Goal: Use online tool/utility: Utilize a website feature to perform a specific function

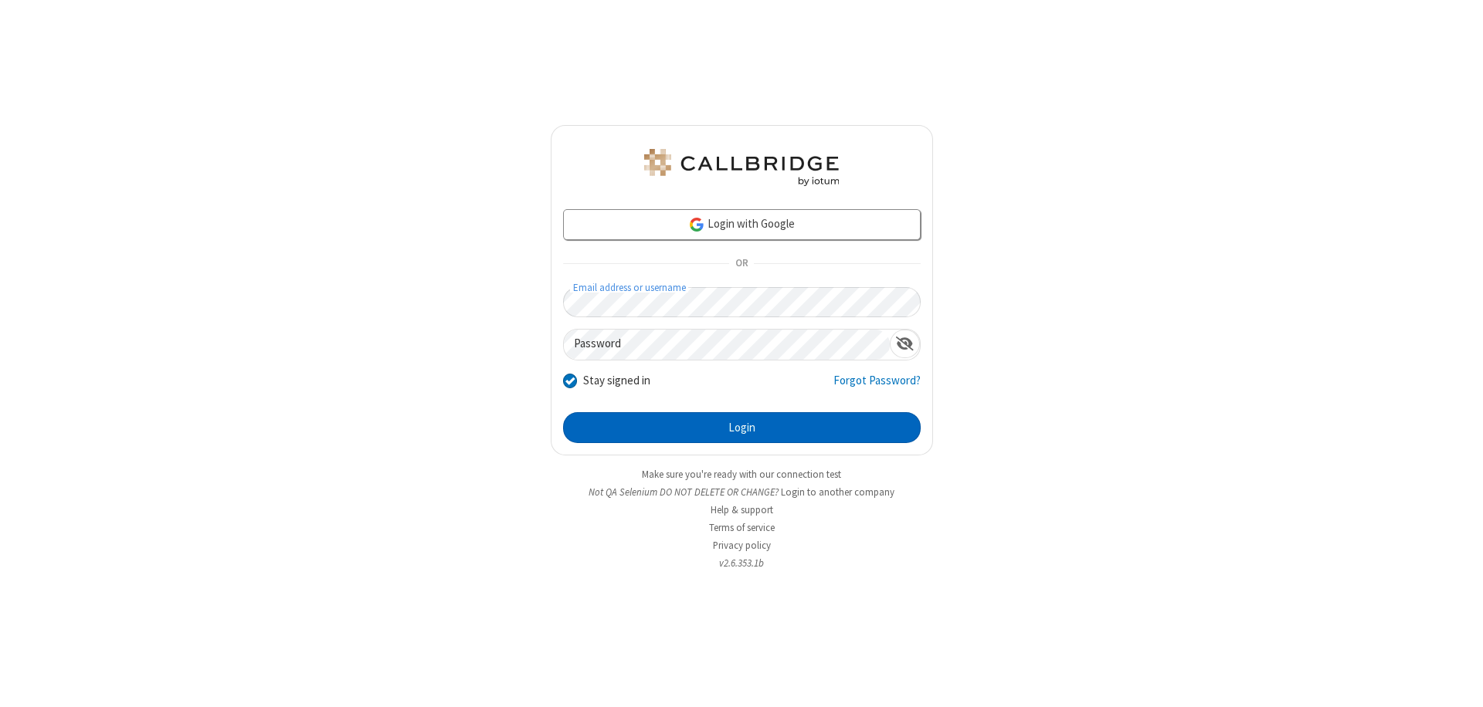
click at [741, 428] on button "Login" at bounding box center [742, 427] width 358 height 31
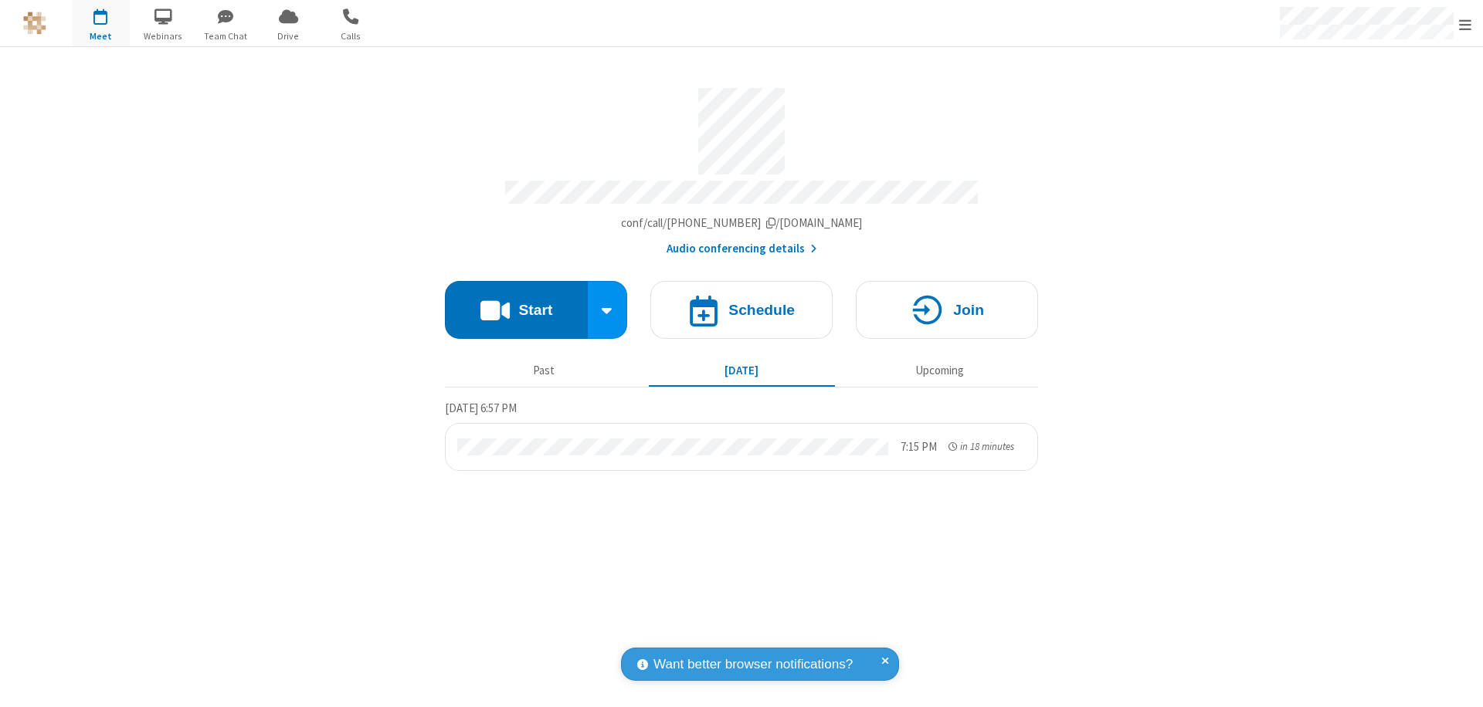
click at [516, 303] on button "Start" at bounding box center [516, 310] width 143 height 58
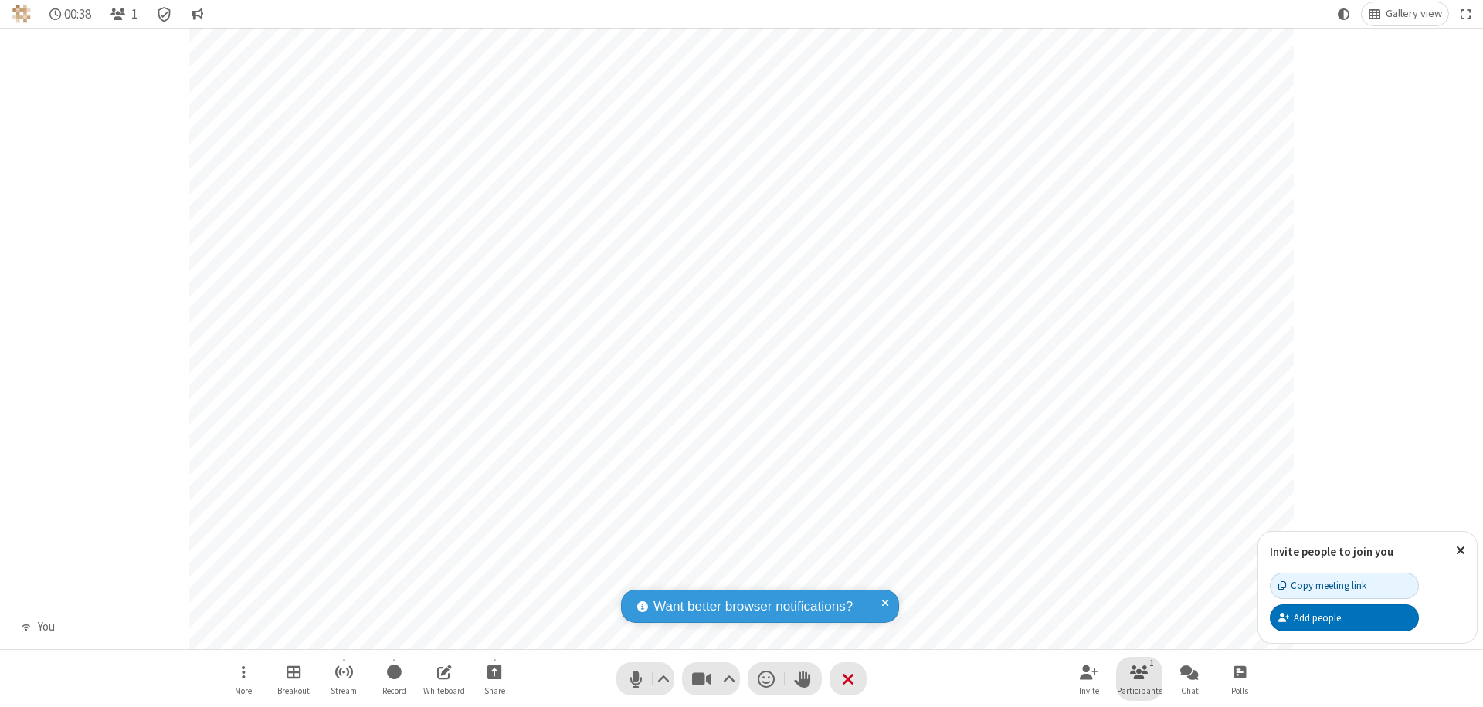
click at [1139, 690] on span "Participants" at bounding box center [1140, 691] width 46 height 9
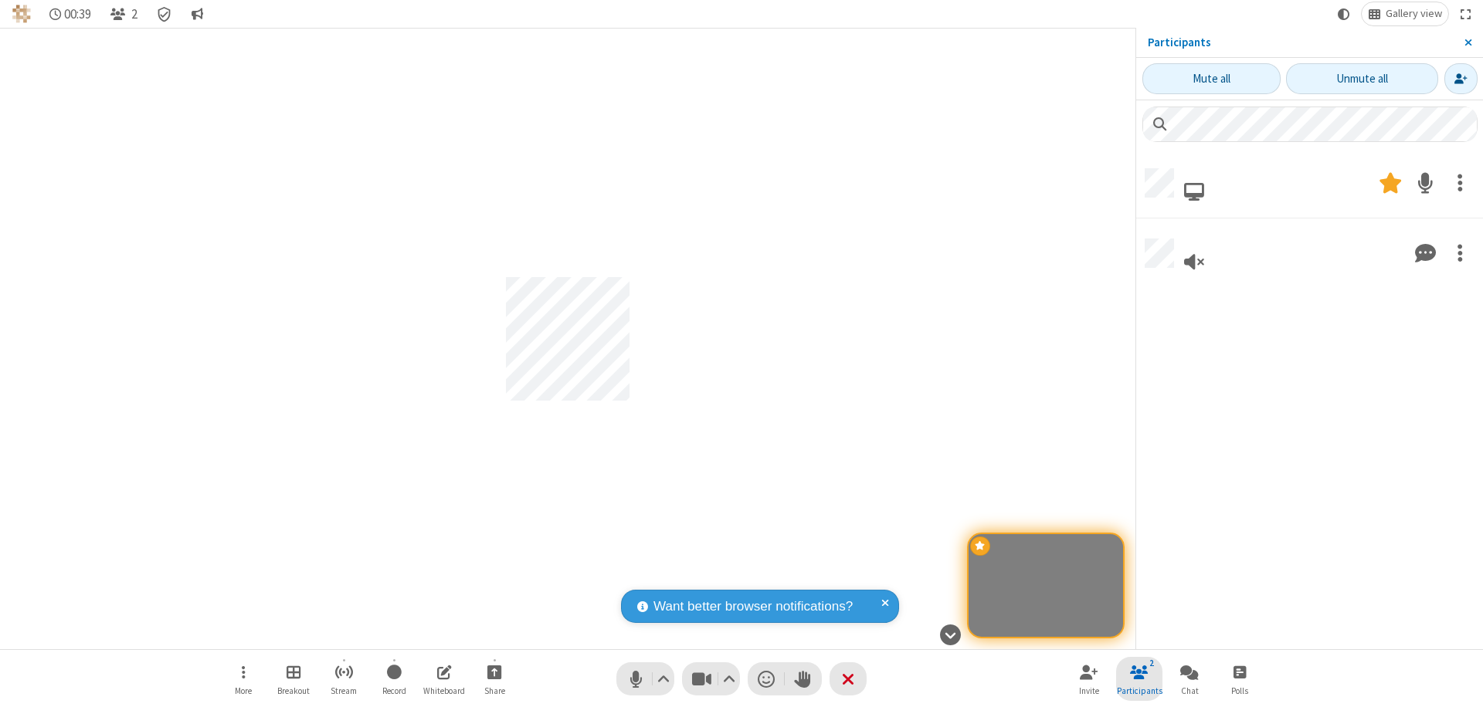
click at [1467, 42] on span "Close sidebar" at bounding box center [1468, 42] width 8 height 12
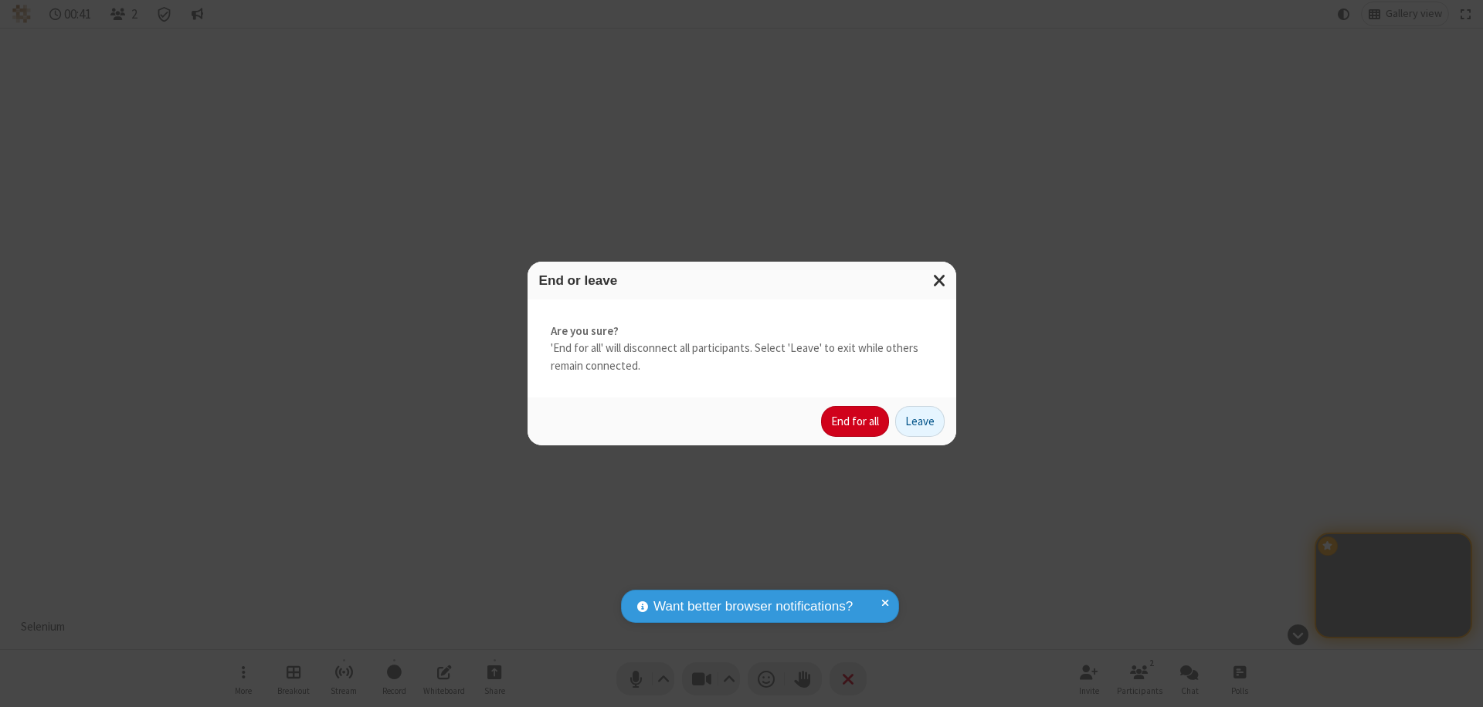
click at [856, 422] on button "End for all" at bounding box center [855, 421] width 68 height 31
